Goal: Information Seeking & Learning: Learn about a topic

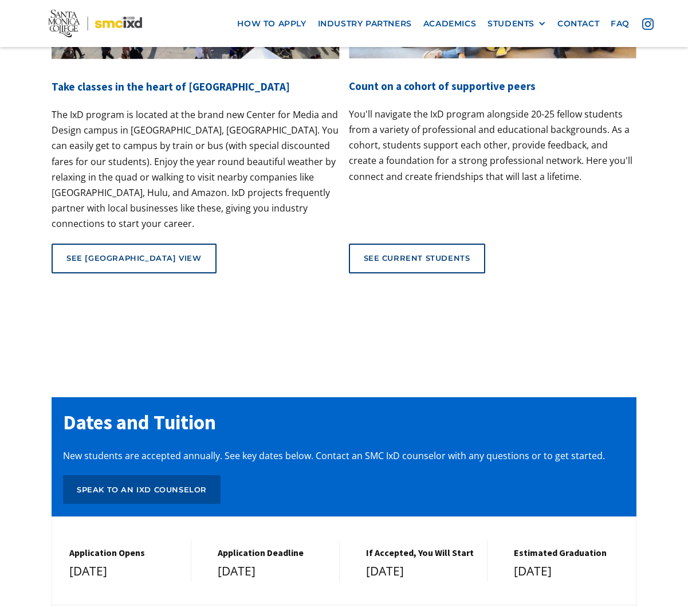
scroll to position [5244, 0]
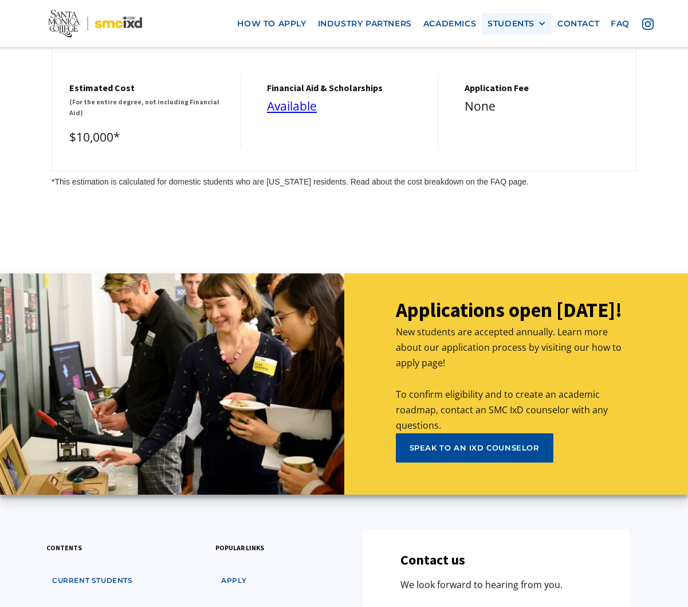
click at [536, 30] on div "STUDENTS PROspective Students GRAD SHOW 2025 Current Students Alumni" at bounding box center [517, 23] width 70 height 21
click at [526, 27] on div "STUDENTS" at bounding box center [510, 24] width 47 height 10
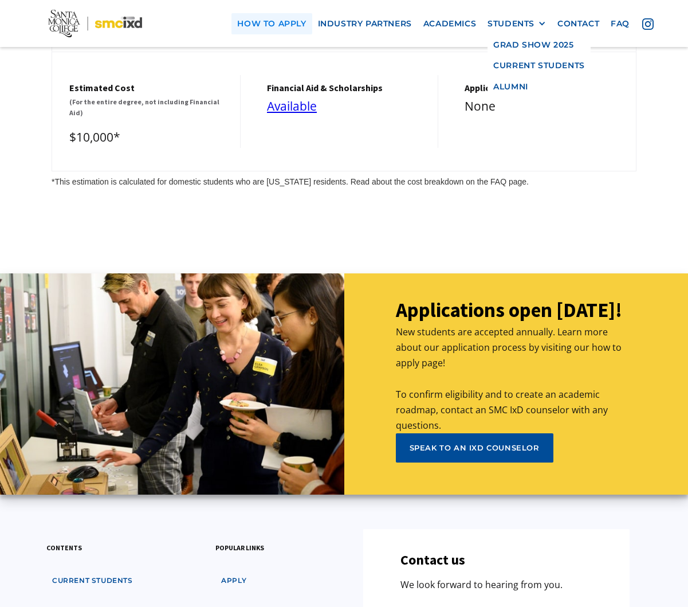
click at [261, 26] on link "how to apply" at bounding box center [271, 23] width 80 height 21
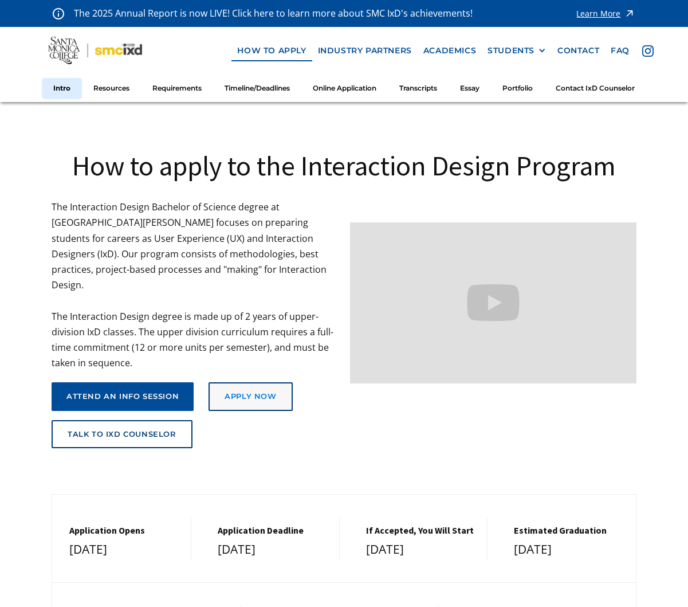
click at [264, 392] on div "Apply Now" at bounding box center [251, 396] width 52 height 9
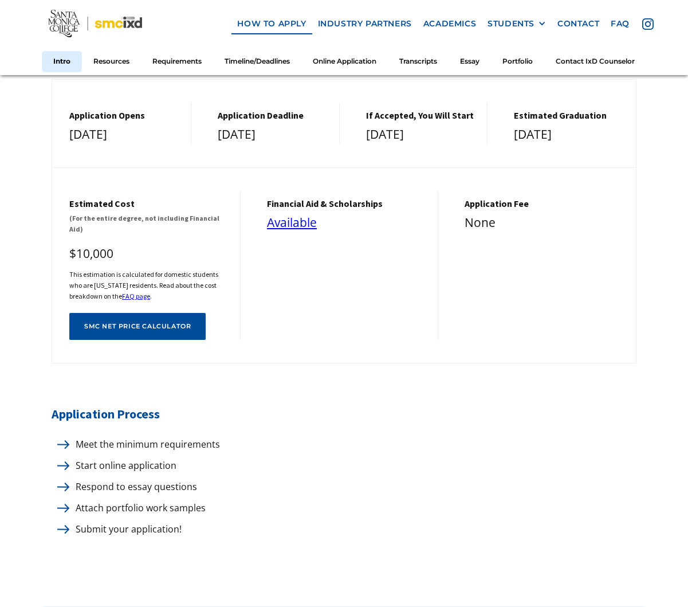
scroll to position [415, 0]
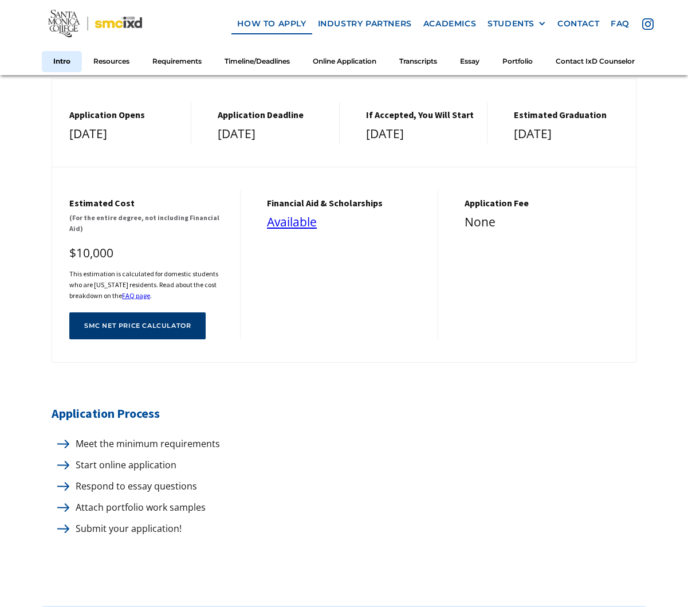
click at [148, 322] on div "SMC net price calculator" at bounding box center [137, 325] width 107 height 7
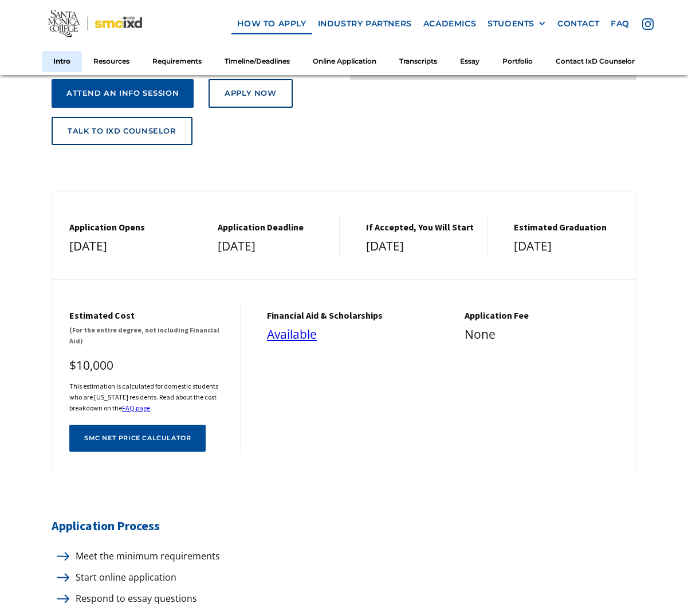
scroll to position [0, 0]
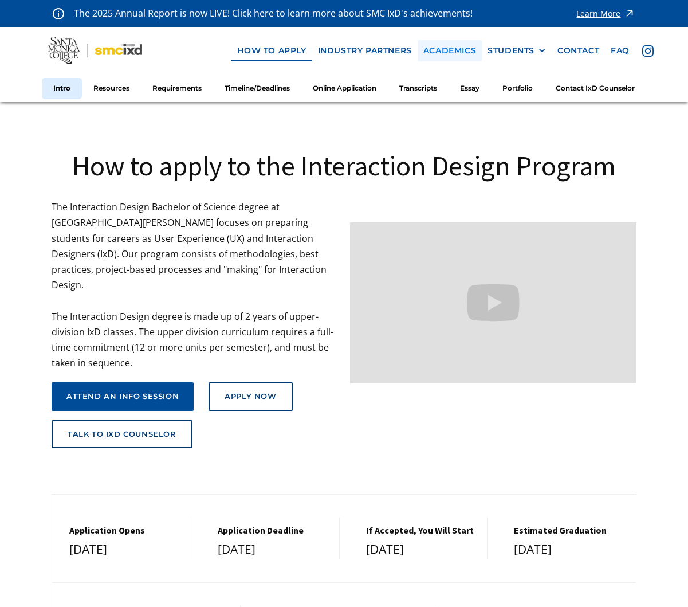
click at [451, 48] on link "Academics" at bounding box center [450, 50] width 64 height 21
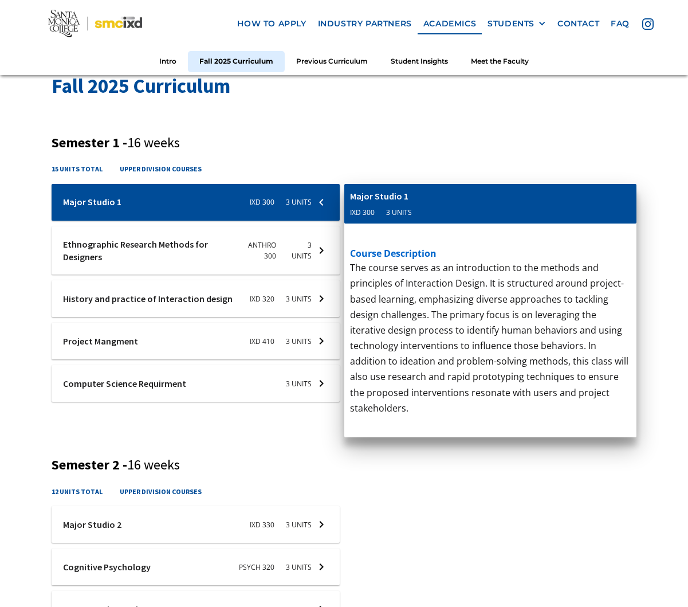
scroll to position [429, 0]
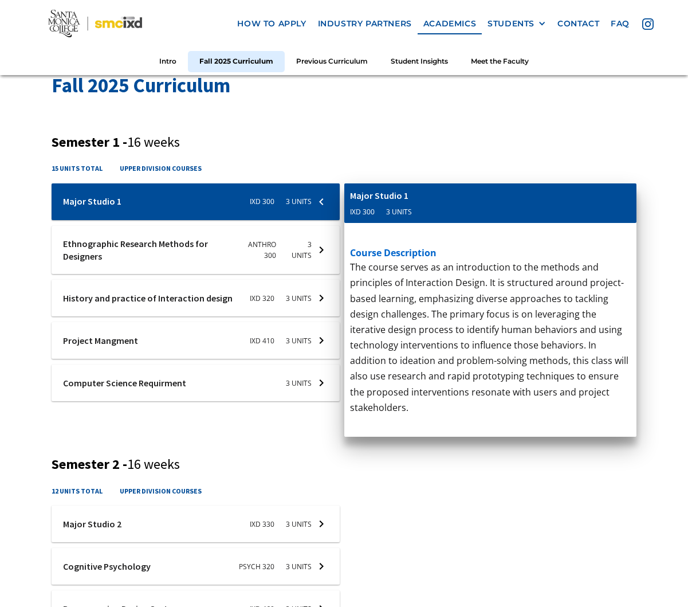
click at [320, 251] on div at bounding box center [196, 250] width 288 height 49
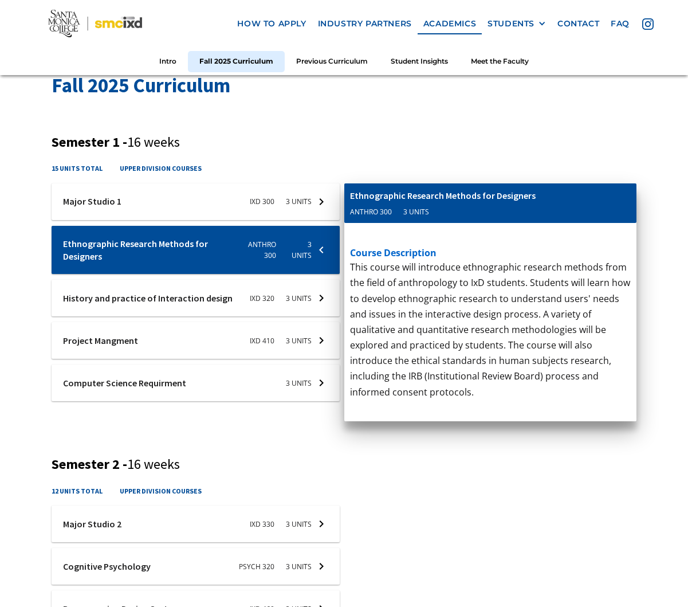
click at [285, 206] on div at bounding box center [196, 201] width 288 height 37
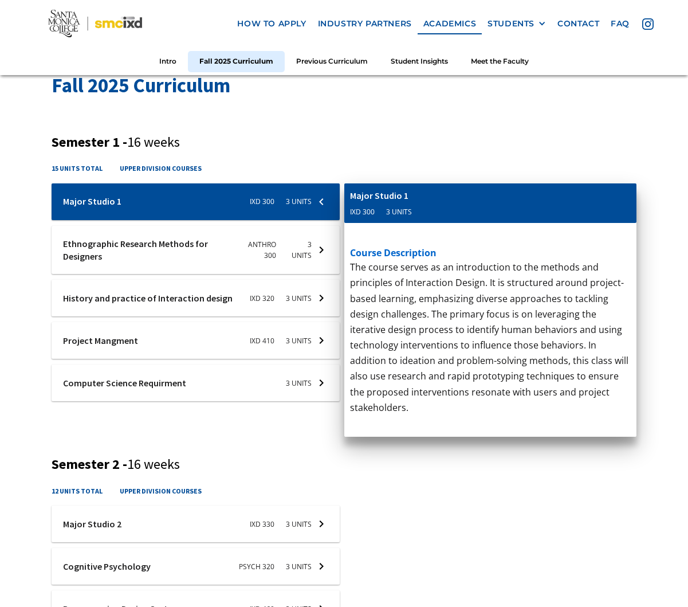
click at [313, 251] on div at bounding box center [196, 250] width 288 height 49
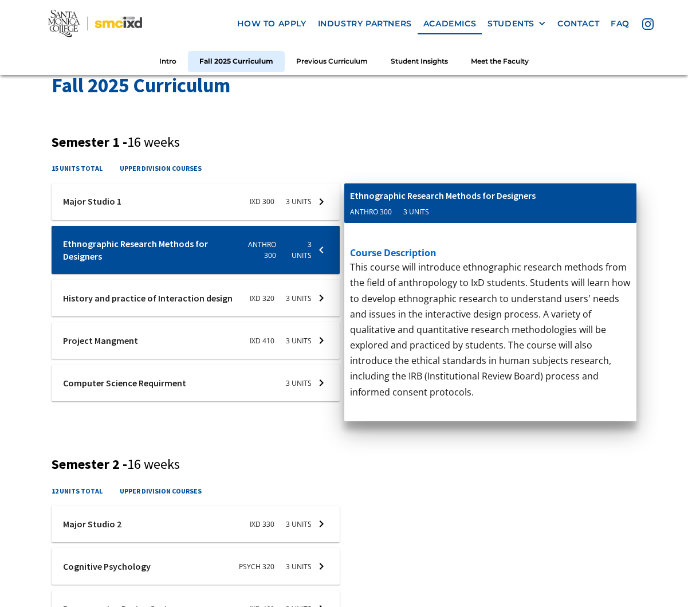
click at [276, 295] on div at bounding box center [196, 298] width 288 height 37
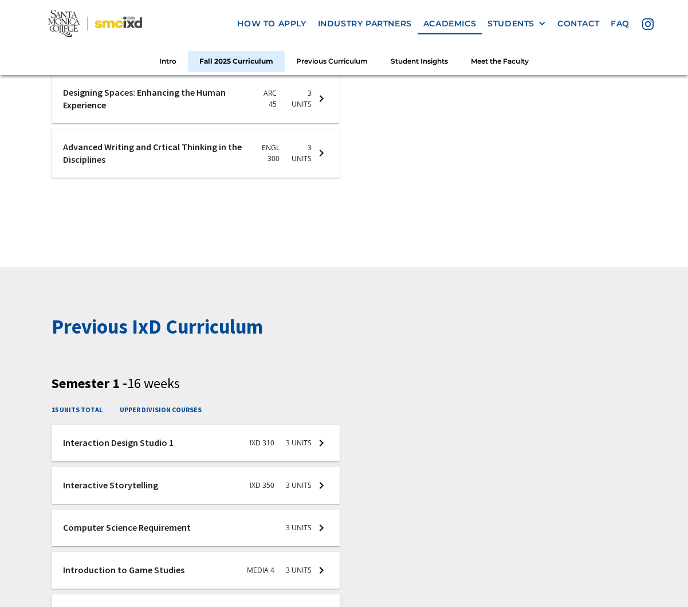
scroll to position [1694, 0]
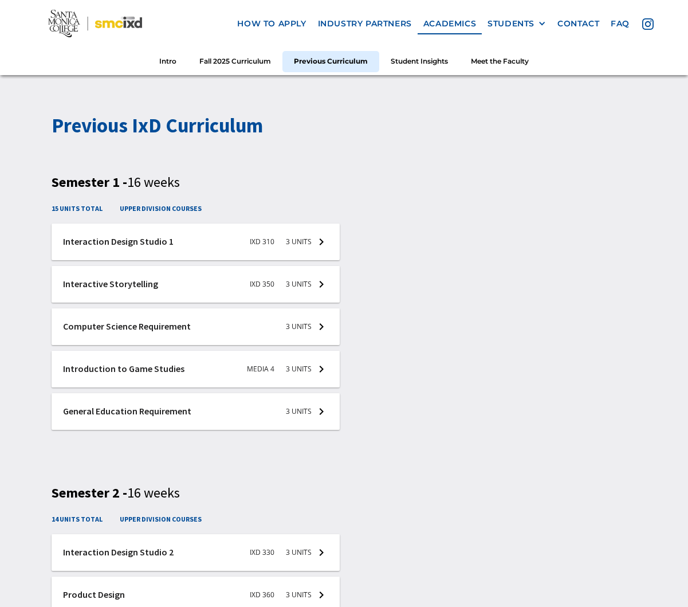
click at [293, 232] on div at bounding box center [196, 241] width 288 height 37
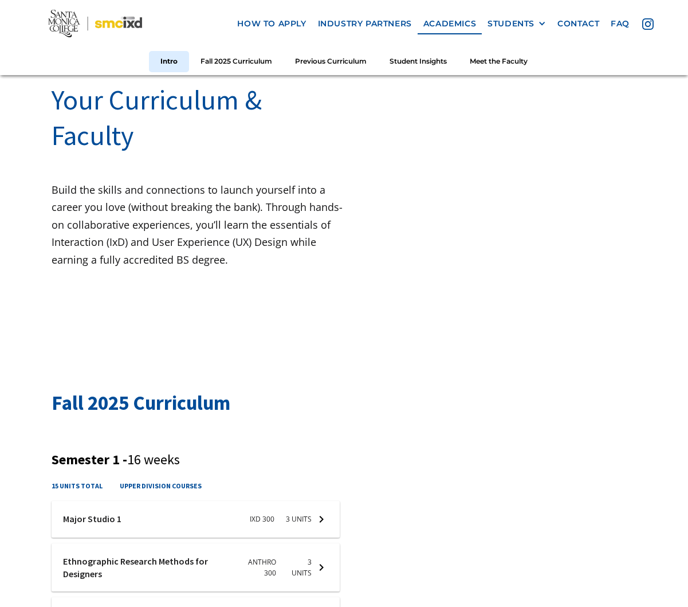
scroll to position [0, 0]
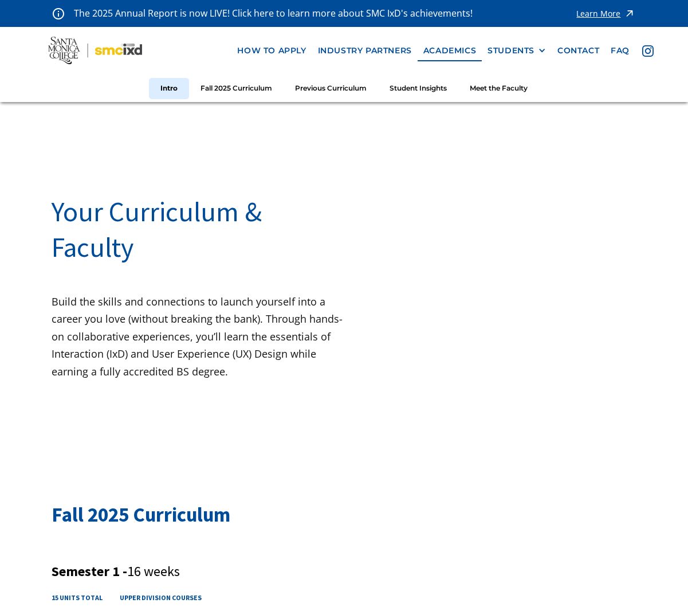
click at [52, 43] on img at bounding box center [95, 50] width 94 height 27
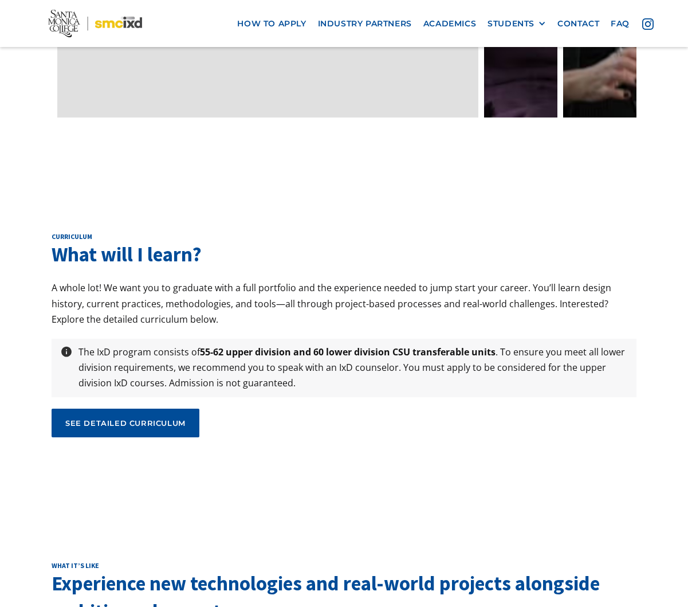
scroll to position [4019, 0]
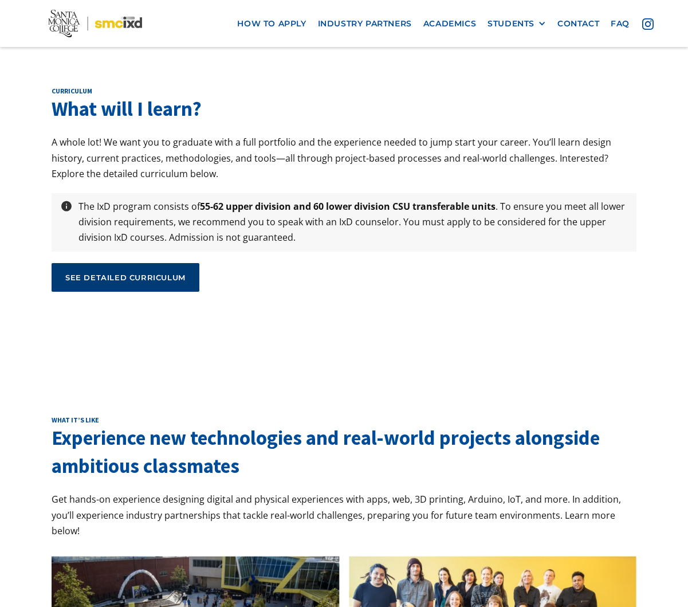
click at [161, 272] on div "see detailed curriculum" at bounding box center [125, 277] width 120 height 10
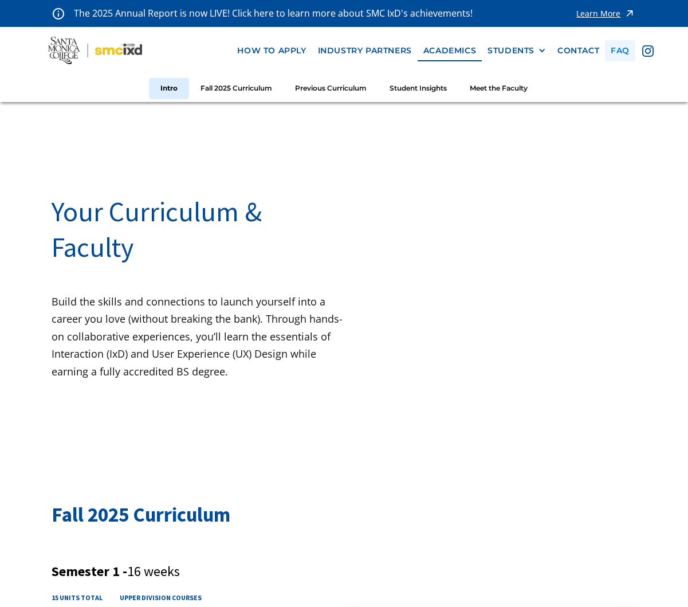
click at [623, 53] on link "faq" at bounding box center [620, 50] width 30 height 21
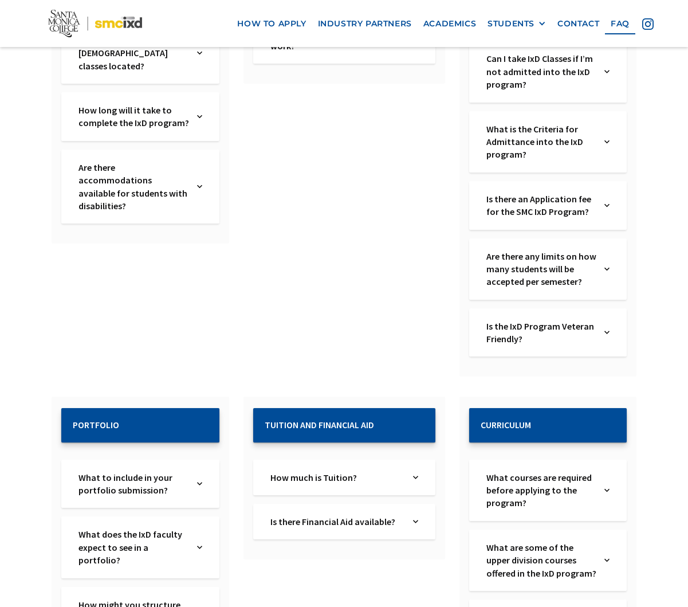
scroll to position [582, 0]
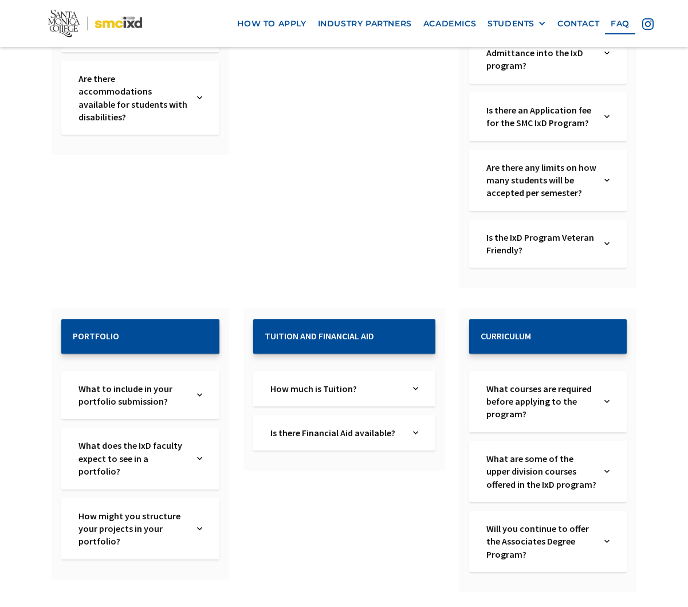
click at [341, 398] on div "How much is Tuition? Text Link" at bounding box center [344, 389] width 182 height 36
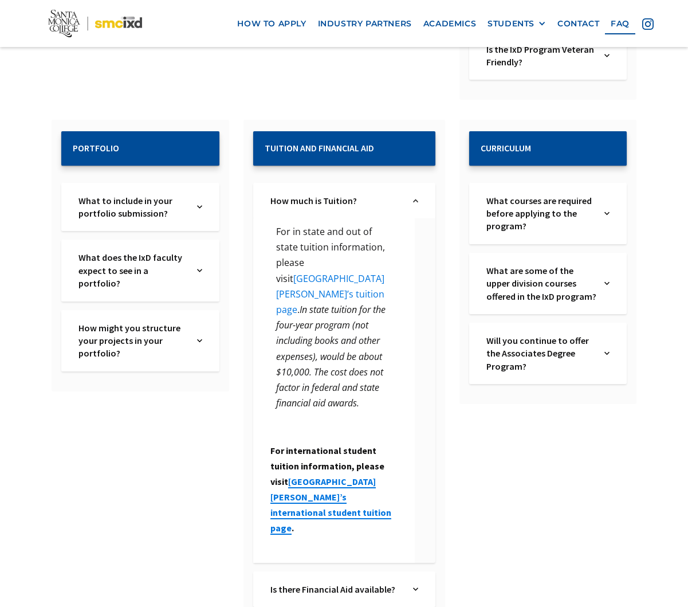
scroll to position [773, 0]
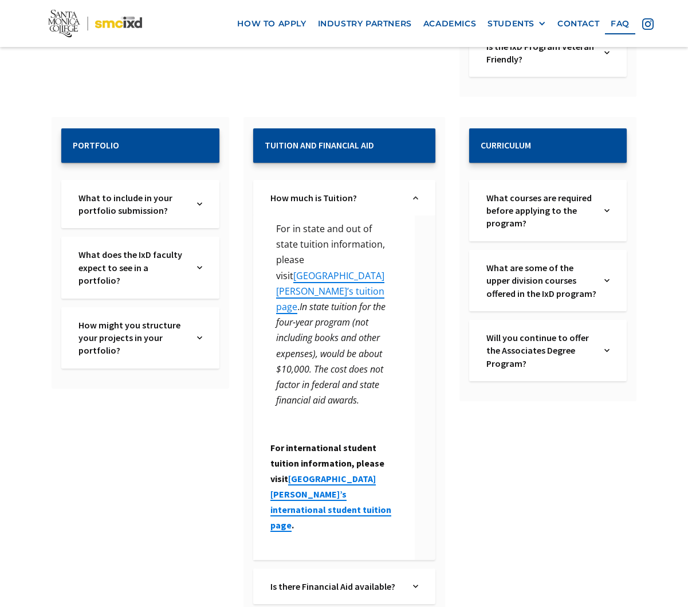
click at [360, 267] on p "For in state and out of state tuition information, please visit Santa Monica Co…" at bounding box center [333, 314] width 127 height 187
click at [375, 251] on p "For in state and out of state tuition information, please visit Santa Monica Co…" at bounding box center [333, 314] width 127 height 187
click at [376, 269] on link "Santa Monica College’s tuition page" at bounding box center [330, 291] width 108 height 44
click at [202, 265] on img at bounding box center [199, 267] width 5 height 38
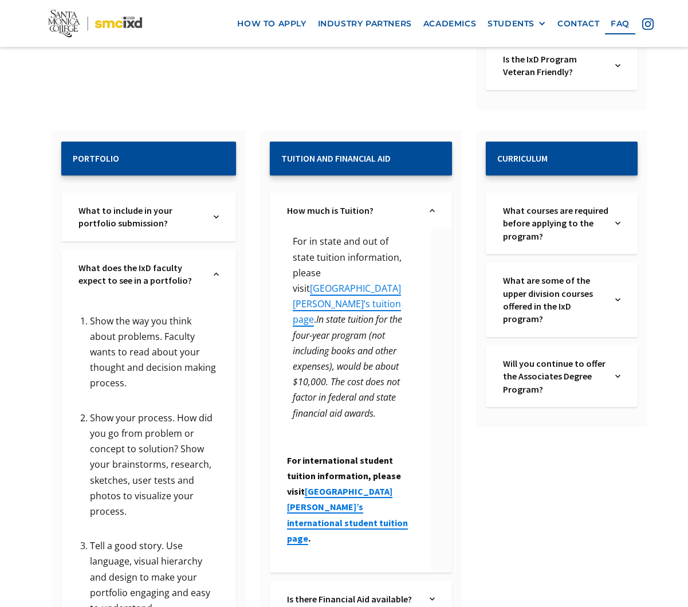
click at [214, 265] on img at bounding box center [216, 274] width 5 height 26
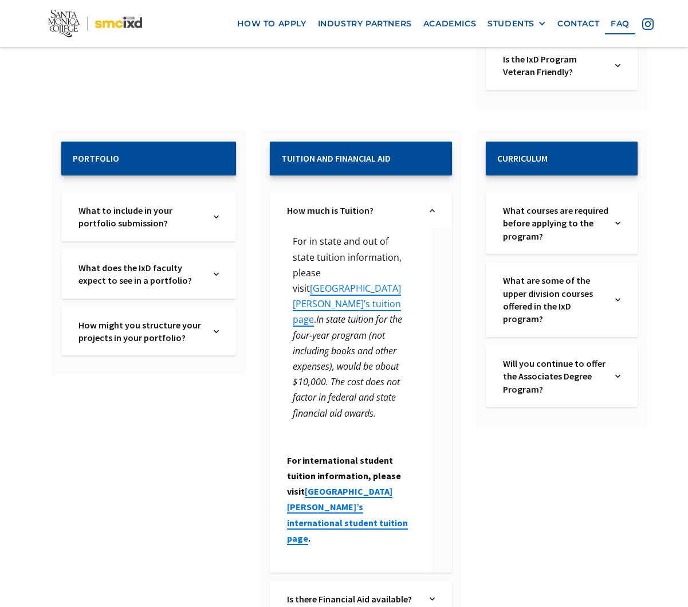
click at [214, 318] on img at bounding box center [216, 331] width 5 height 26
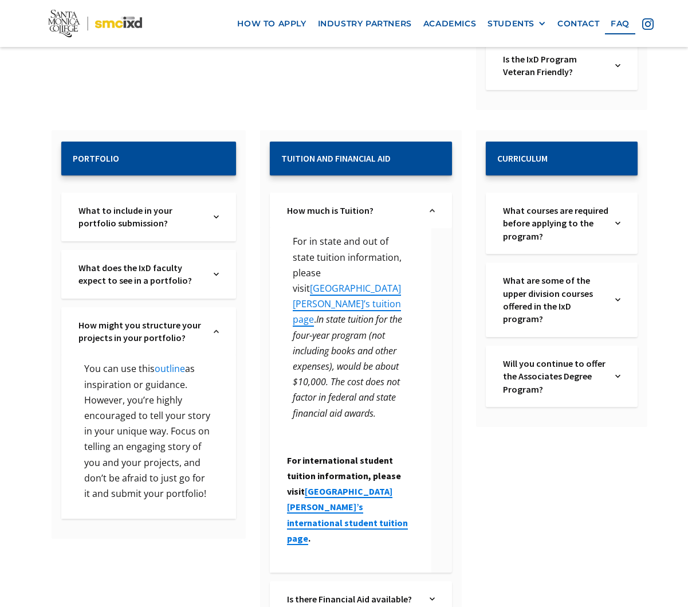
click at [170, 362] on link "outline" at bounding box center [170, 368] width 30 height 13
click at [275, 34] on nav "how to apply industry partners Academics STUDENTS PROspective Students GRAD SHO…" at bounding box center [344, 23] width 688 height 47
click at [277, 23] on link "how to apply" at bounding box center [271, 23] width 80 height 21
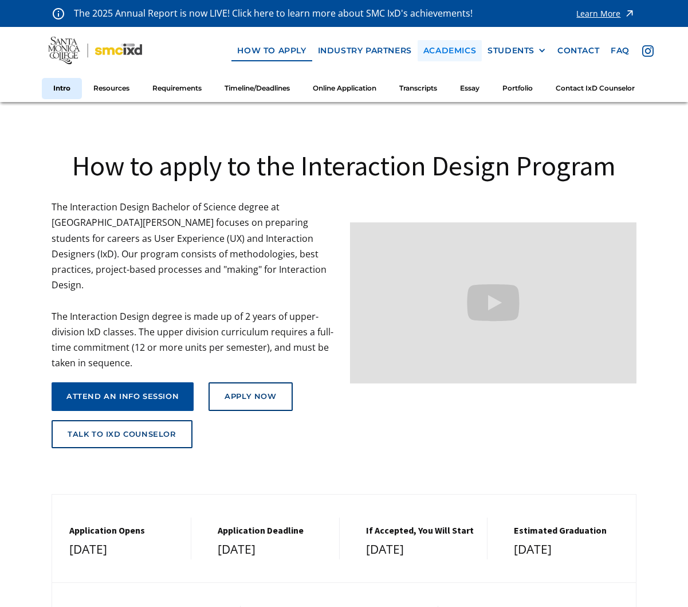
click at [451, 55] on link "Academics" at bounding box center [450, 50] width 64 height 21
